Goal: Task Accomplishment & Management: Use online tool/utility

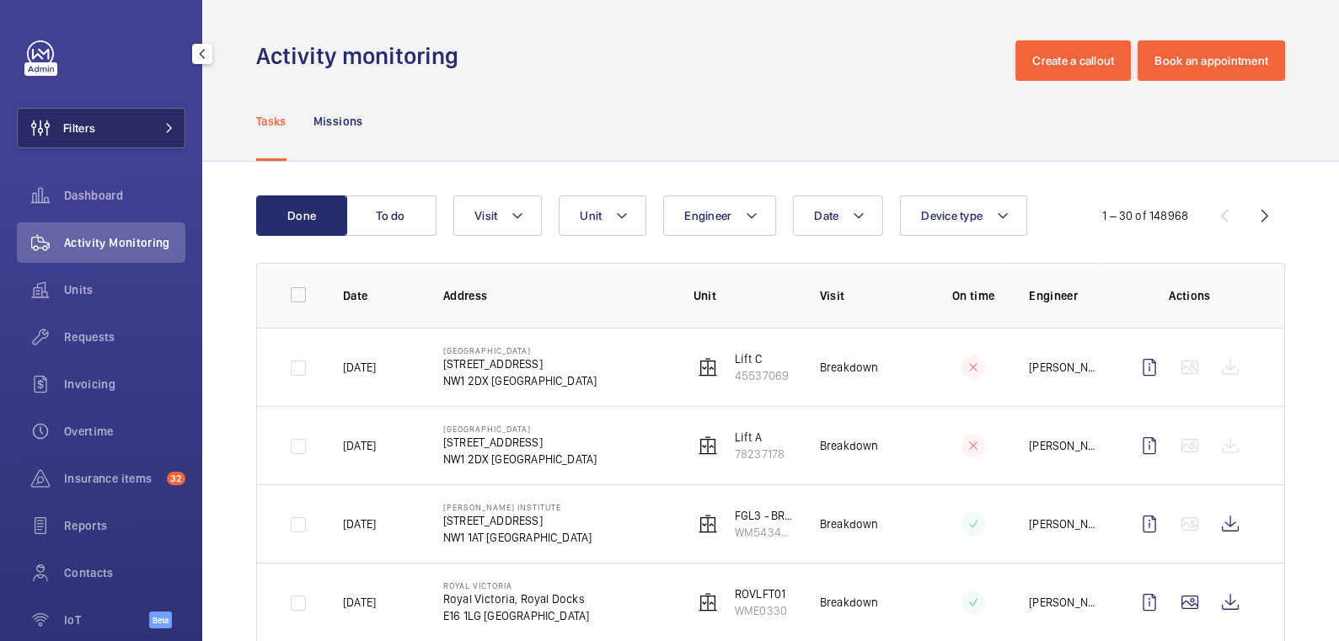
drag, startPoint x: 113, startPoint y: 125, endPoint x: 126, endPoint y: 121, distance: 13.9
click at [113, 125] on button "Filters" at bounding box center [101, 128] width 169 height 40
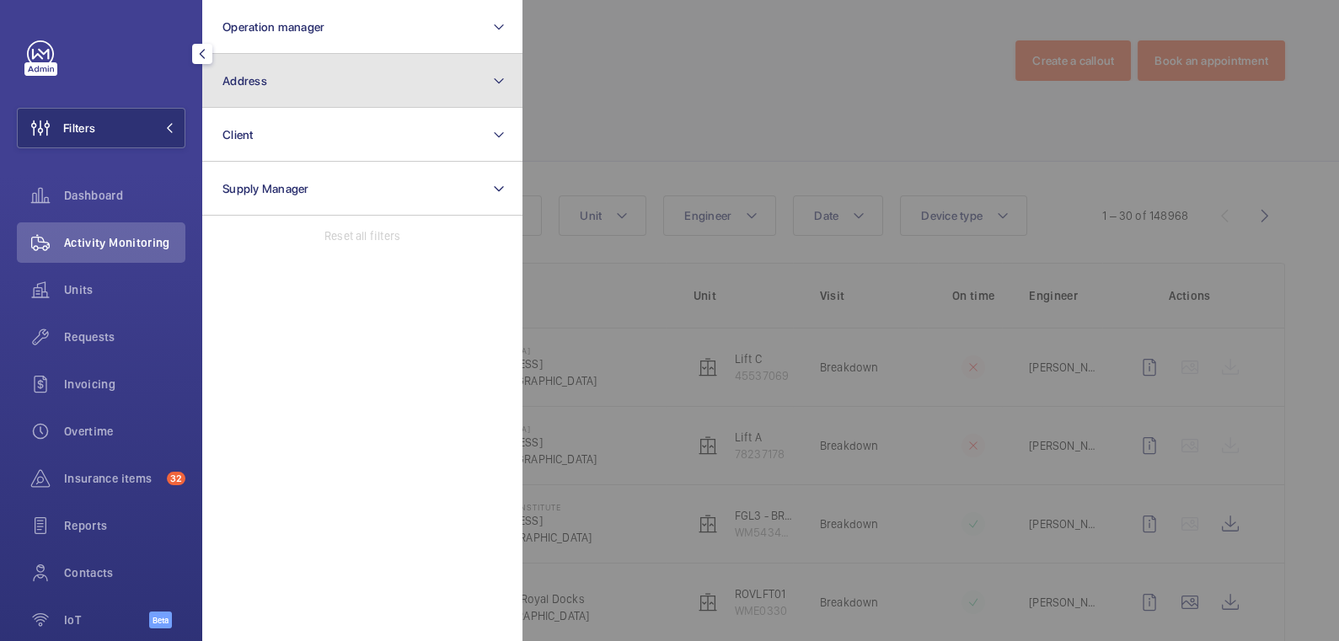
click at [276, 84] on button "Address" at bounding box center [362, 81] width 320 height 54
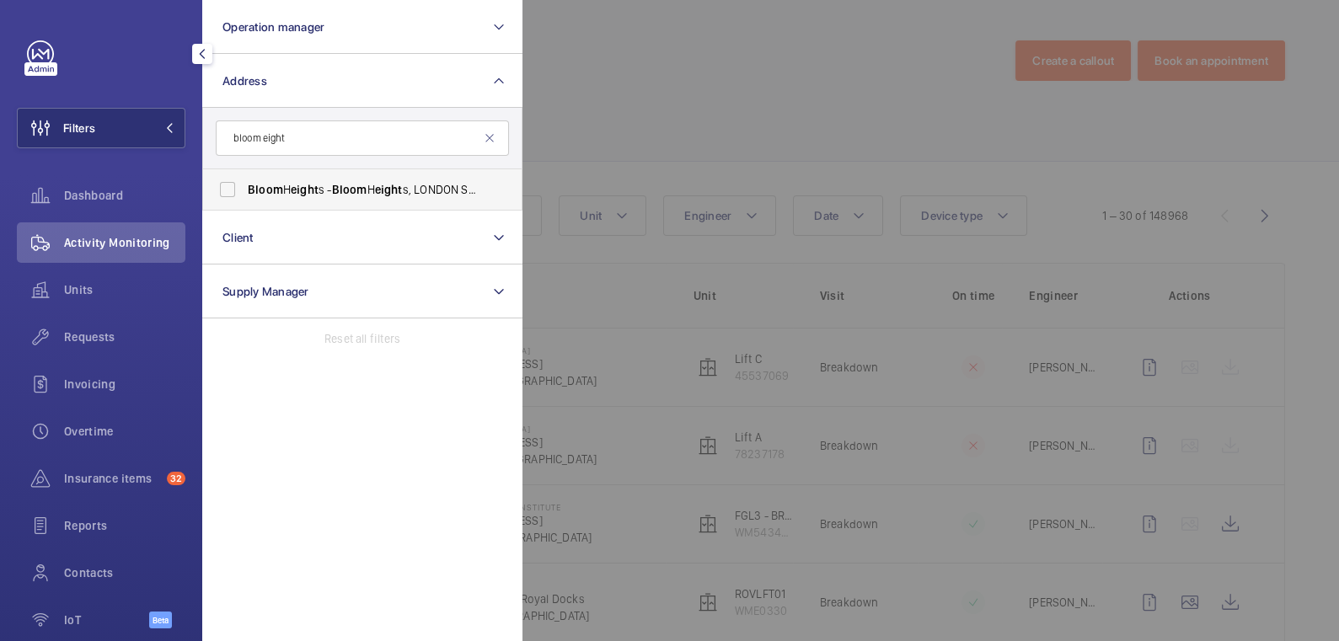
type input "bloom eight"
click at [303, 183] on span "eight" at bounding box center [305, 189] width 28 height 13
click at [244, 183] on input "Bloom H eight s - Bloom H eight s, LONDON SE8 5FT" at bounding box center [228, 190] width 34 height 34
checkbox input "true"
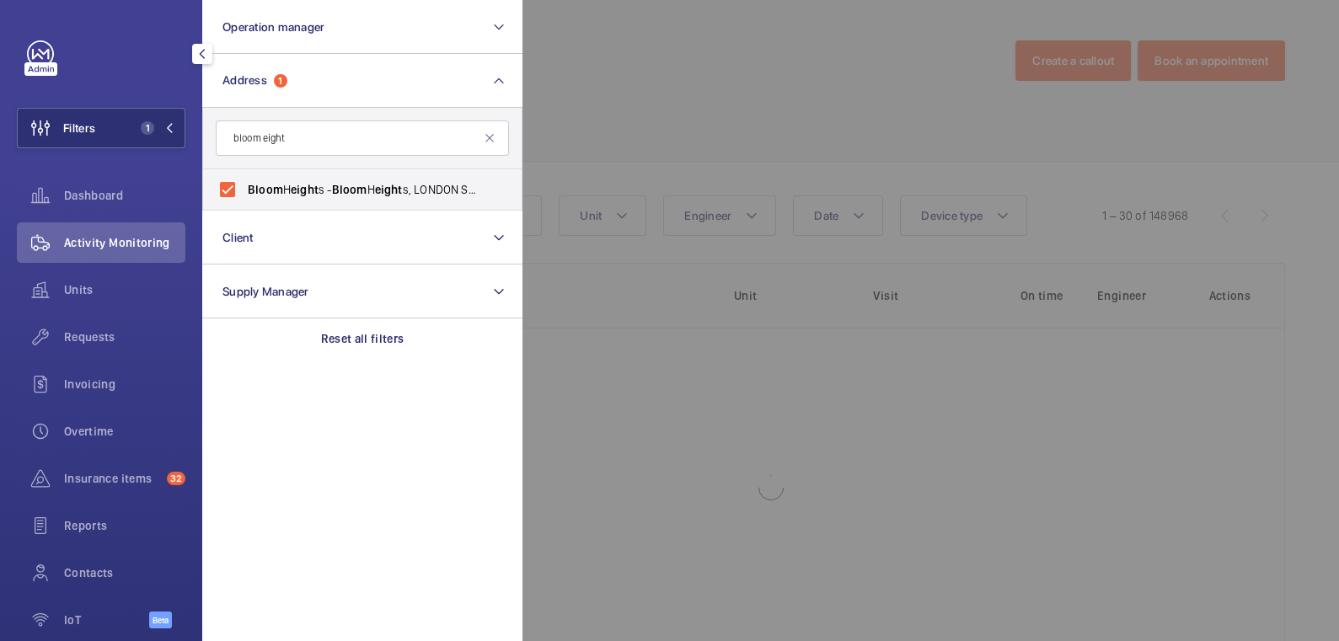
click at [698, 94] on div at bounding box center [1191, 320] width 1339 height 641
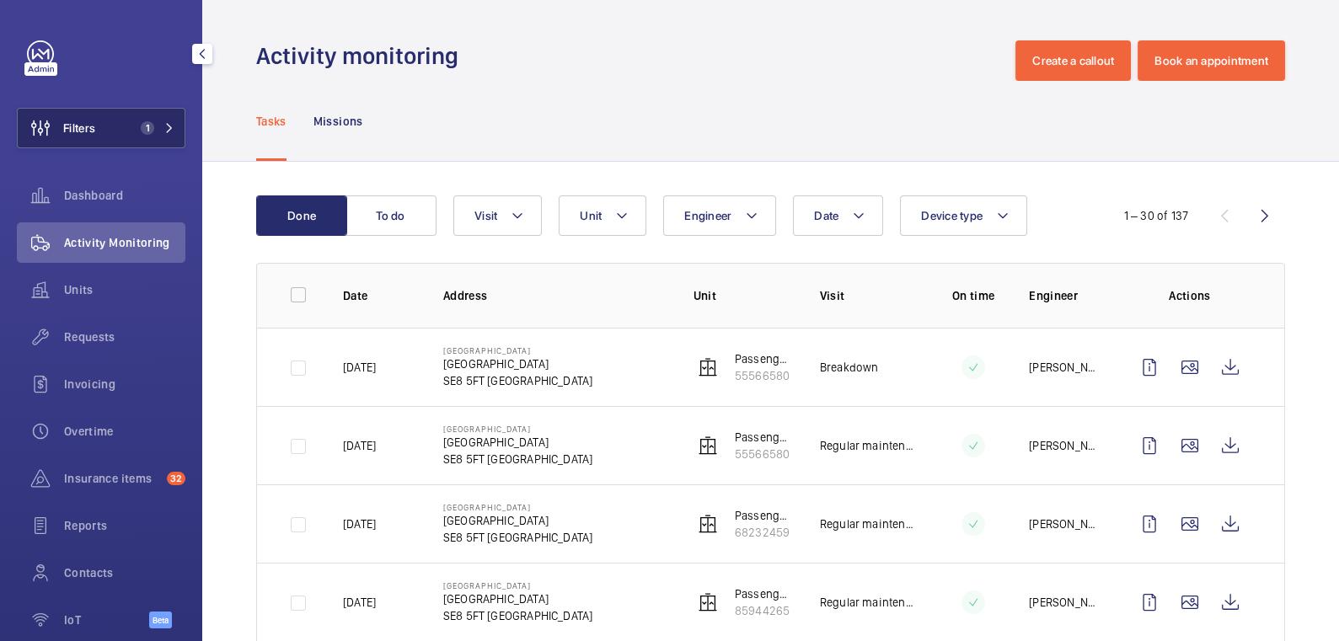
click at [141, 126] on span "1" at bounding box center [147, 127] width 13 height 13
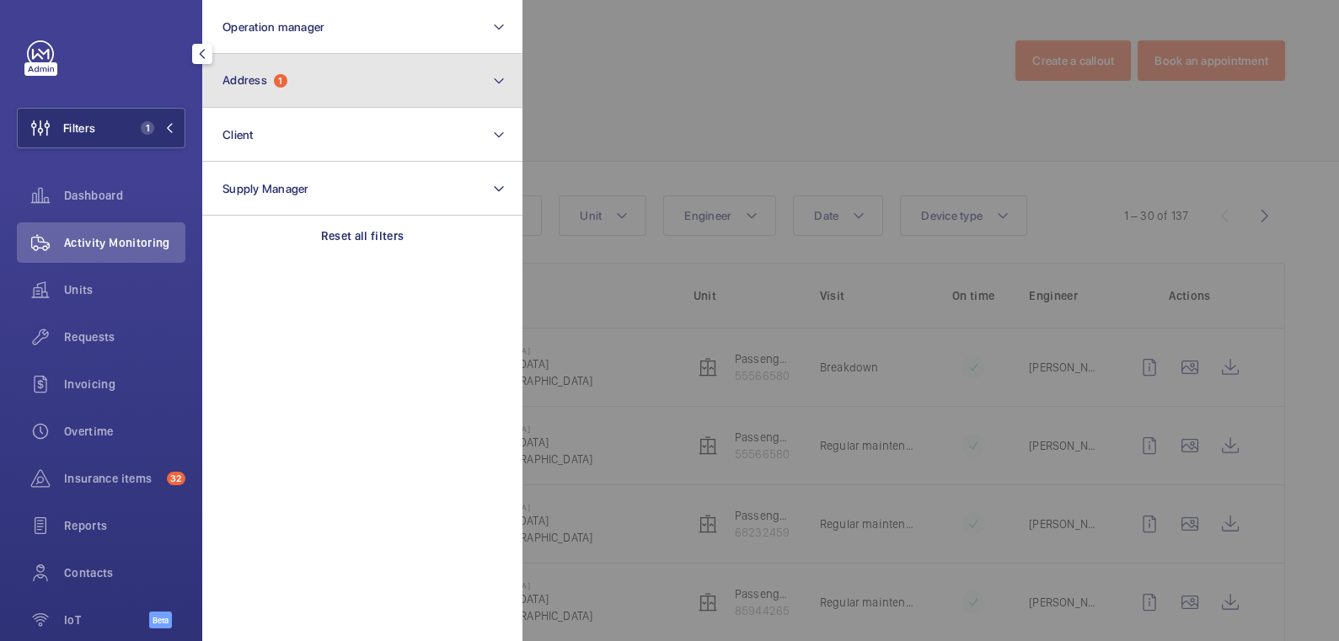
click at [277, 95] on button "Address 1" at bounding box center [362, 81] width 320 height 54
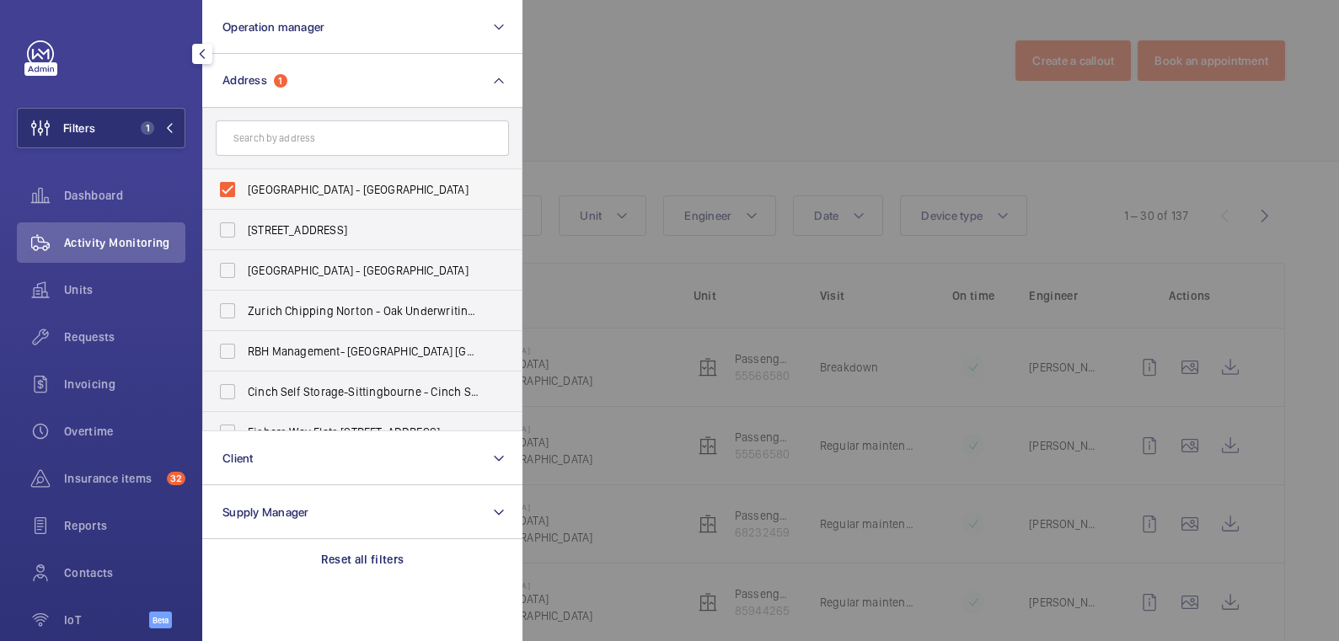
drag, startPoint x: 274, startPoint y: 186, endPoint x: 280, endPoint y: 177, distance: 11.0
click at [274, 185] on span "[GEOGRAPHIC_DATA] - [GEOGRAPHIC_DATA]" at bounding box center [364, 189] width 232 height 17
click at [244, 185] on input "[GEOGRAPHIC_DATA] - [GEOGRAPHIC_DATA]" at bounding box center [228, 190] width 34 height 34
checkbox input "false"
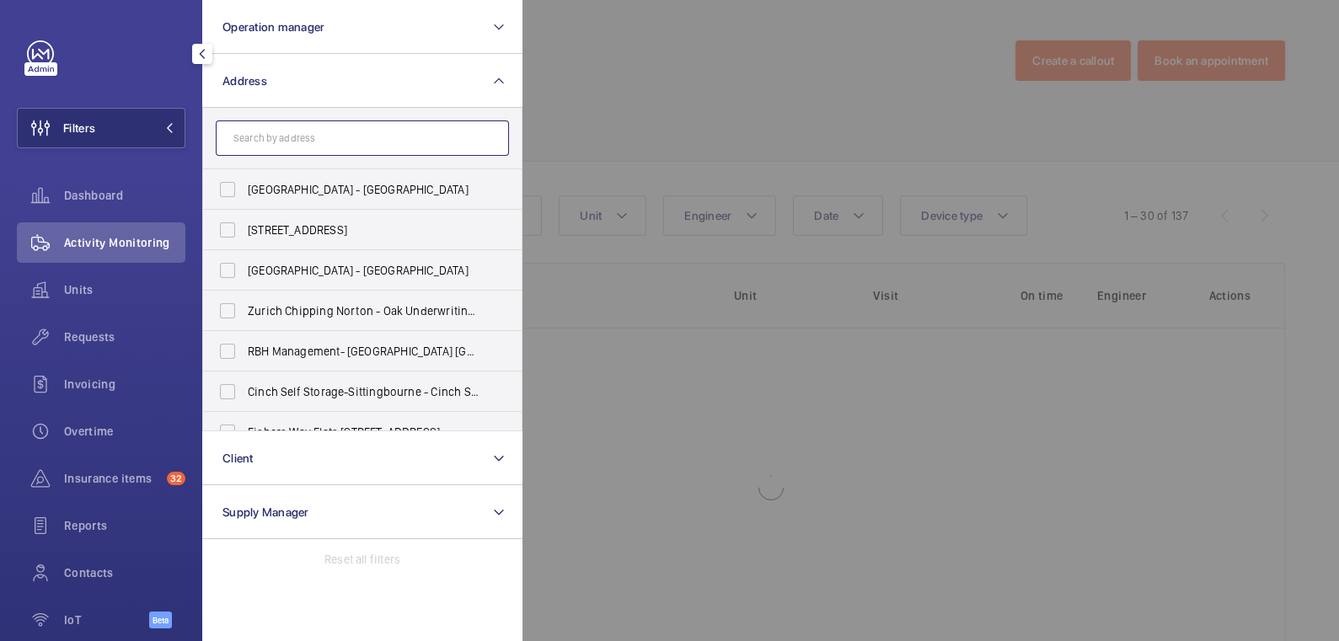
click at [289, 143] on input "text" at bounding box center [362, 137] width 293 height 35
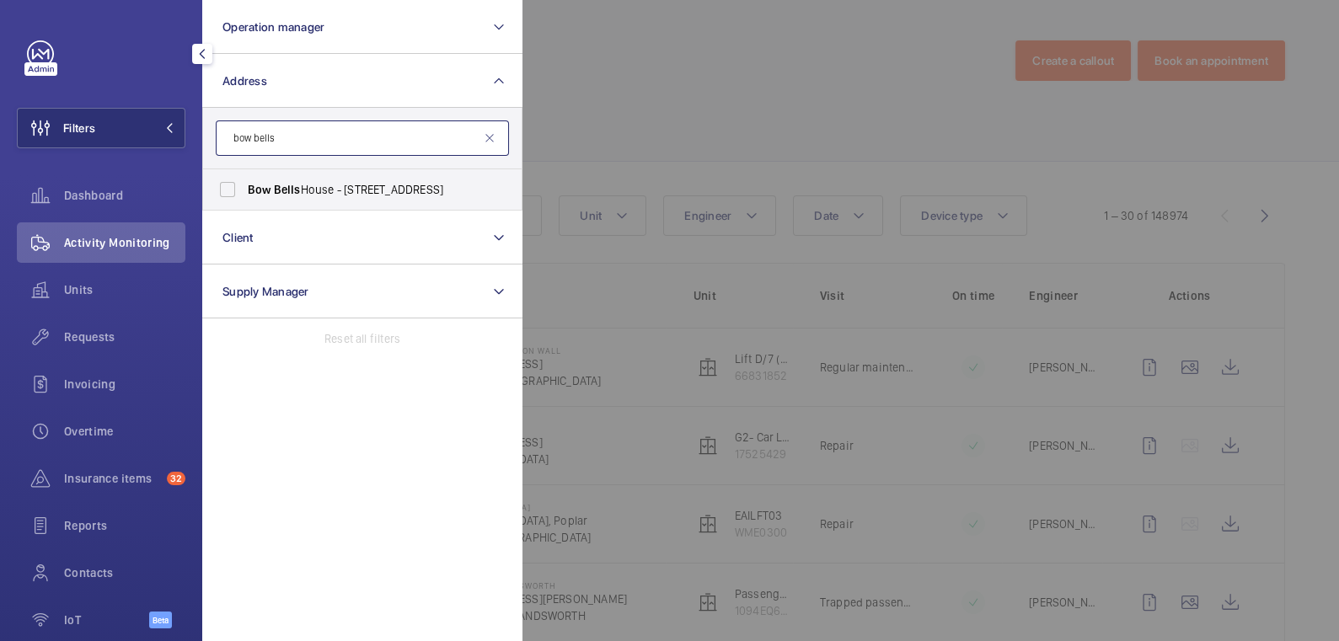
type input "bow bells"
drag, startPoint x: 402, startPoint y: 180, endPoint x: 582, endPoint y: 131, distance: 186.8
click at [402, 181] on span "Bow Bells House - [STREET_ADDRESS]" at bounding box center [364, 189] width 232 height 17
click at [244, 180] on input "Bow Bells House - [STREET_ADDRESS]" at bounding box center [228, 190] width 34 height 34
checkbox input "true"
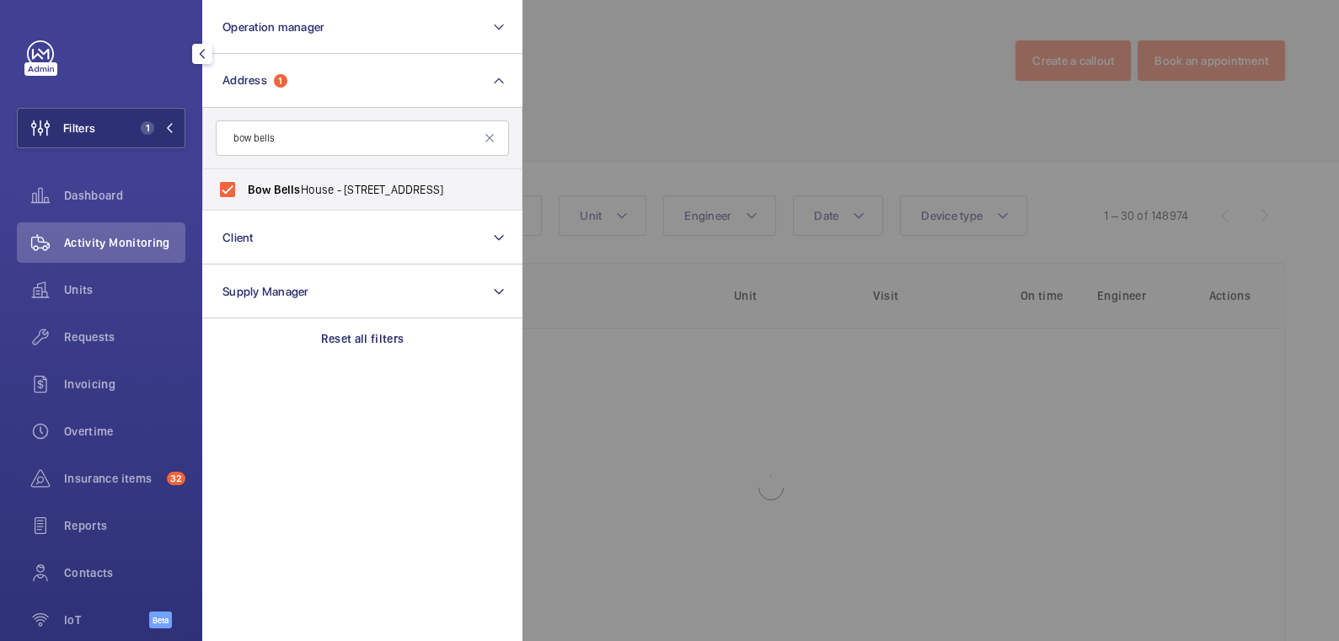
click at [708, 52] on div at bounding box center [1191, 320] width 1339 height 641
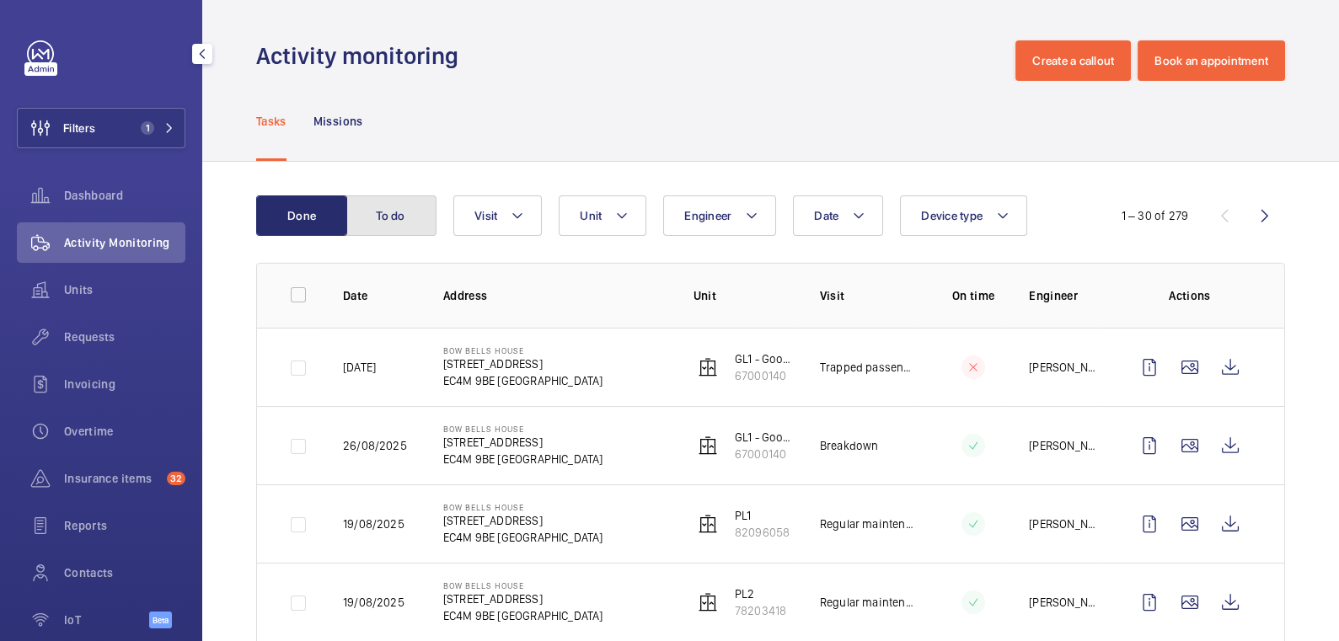
click at [410, 217] on button "To do" at bounding box center [390, 215] width 91 height 40
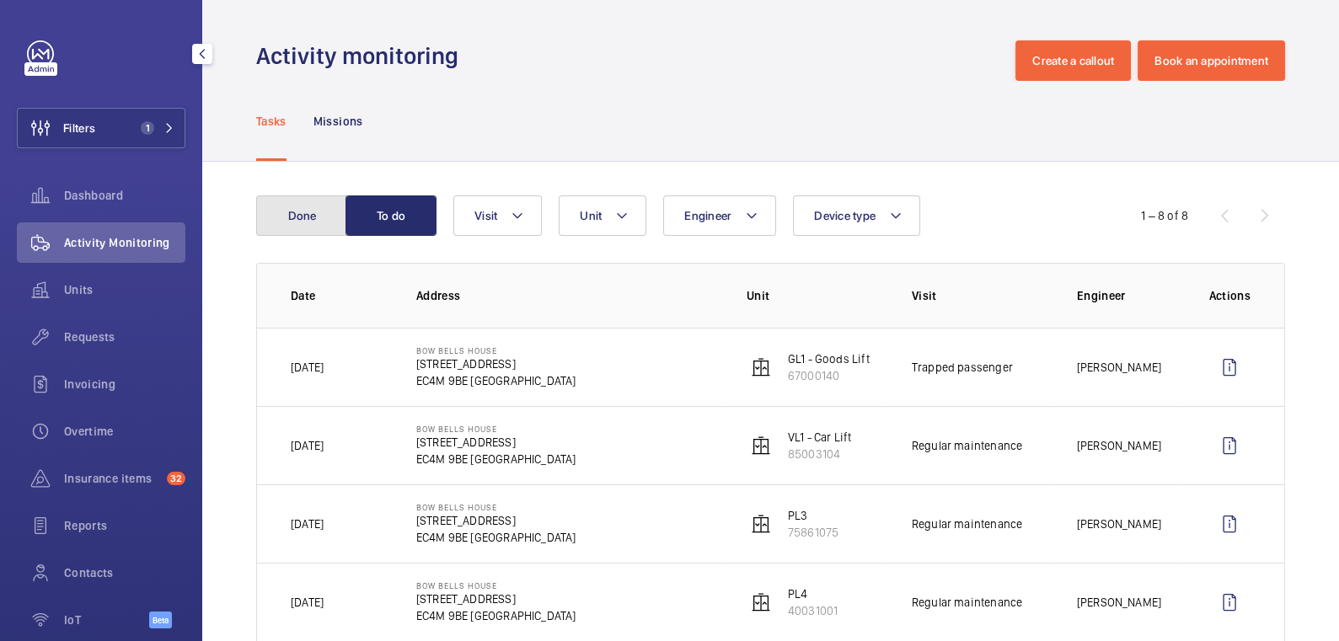
click at [323, 217] on button "Done" at bounding box center [301, 215] width 91 height 40
